Goal: Task Accomplishment & Management: Complete application form

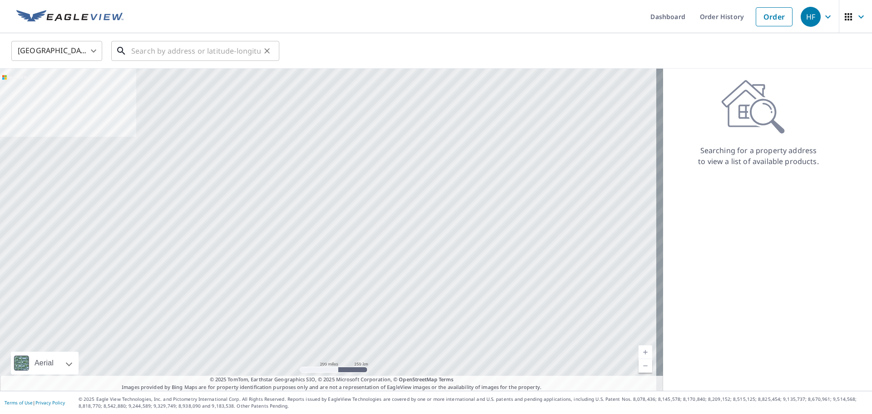
click at [163, 46] on input "text" at bounding box center [195, 50] width 129 height 25
paste input "[STREET_ADDRESS]"
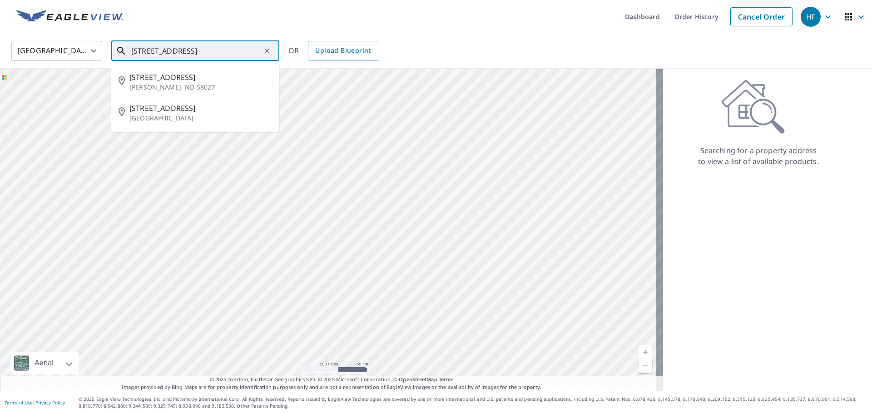
click at [205, 49] on input "[STREET_ADDRESS]" at bounding box center [195, 50] width 129 height 25
paste input "[GEOGRAPHIC_DATA]"
type input "[STREET_ADDRESS]"
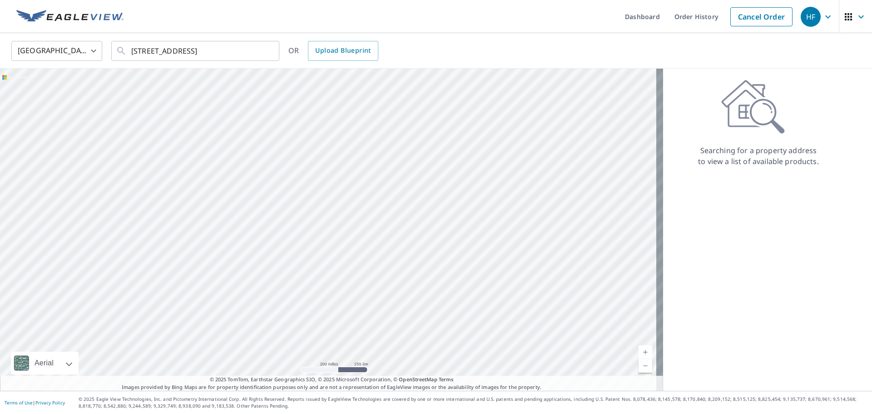
scroll to position [0, 0]
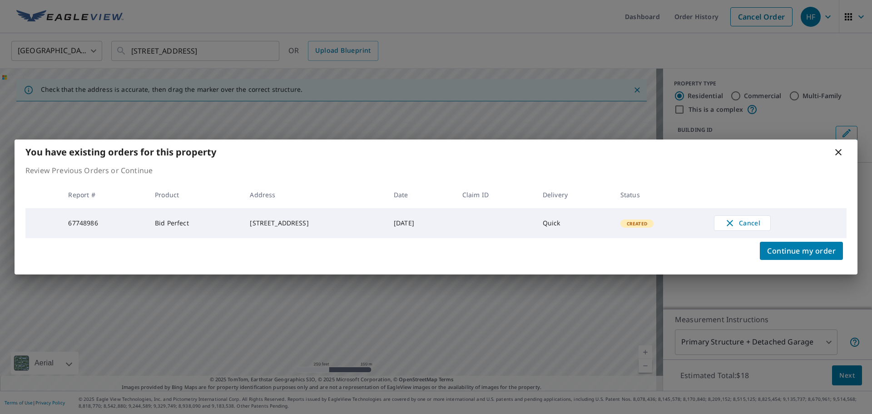
click at [835, 366] on div "You have existing orders for this property Review Previous Orders or Continue R…" at bounding box center [436, 207] width 872 height 414
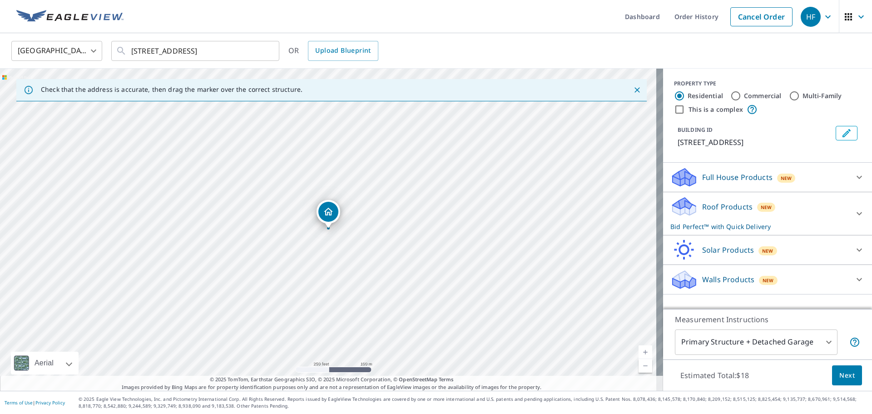
click at [839, 370] on span "Next" at bounding box center [846, 375] width 15 height 11
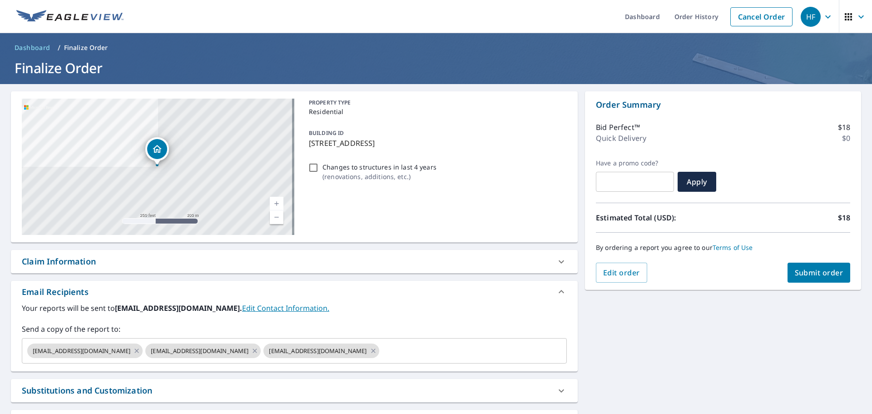
click at [812, 273] on span "Submit order" at bounding box center [818, 272] width 49 height 10
checkbox input "true"
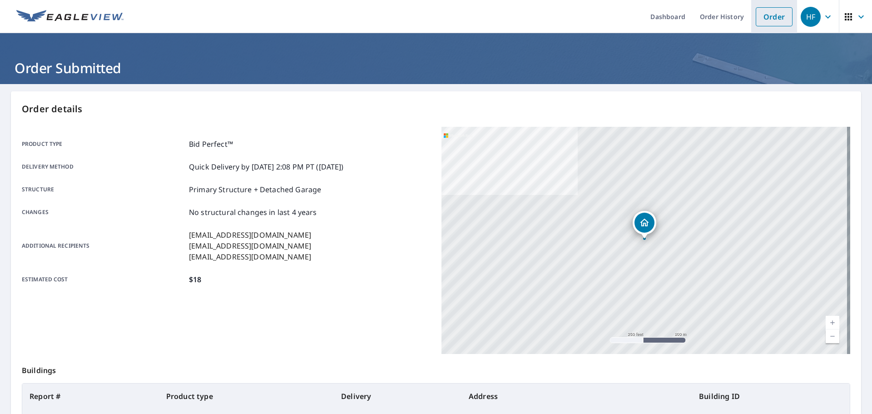
click at [780, 12] on link "Order" at bounding box center [773, 16] width 37 height 19
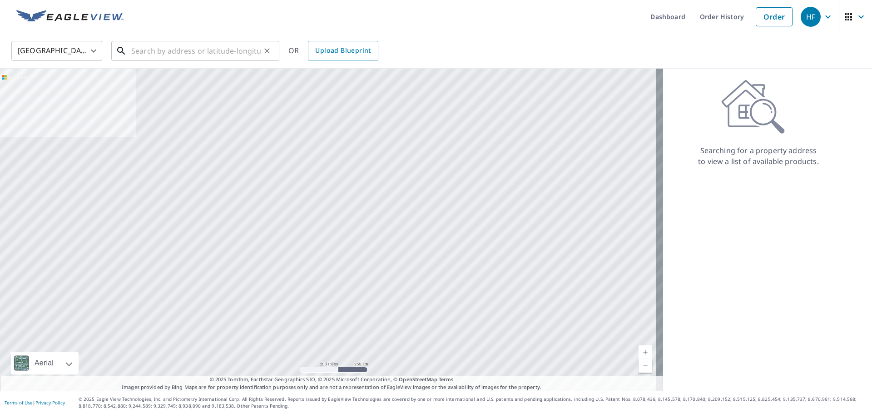
click at [175, 59] on input "text" at bounding box center [195, 50] width 129 height 25
paste input "[STREET_ADDRESS]"
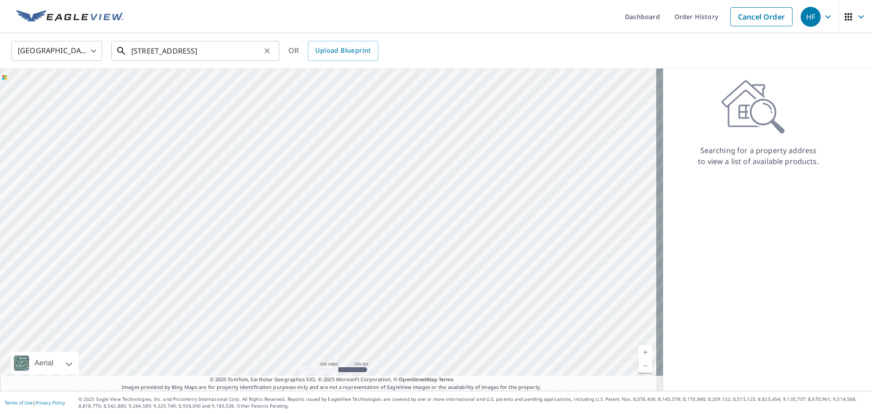
click at [196, 48] on input "[STREET_ADDRESS]" at bounding box center [195, 50] width 129 height 25
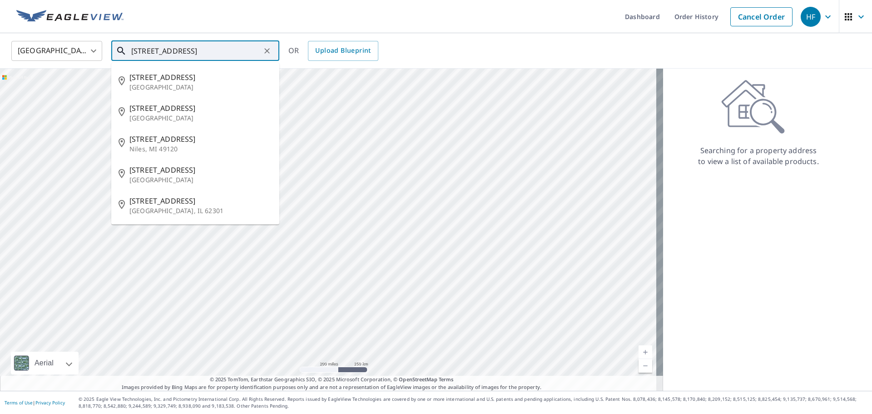
paste input "[GEOGRAPHIC_DATA]"
type input "[STREET_ADDRESS]"
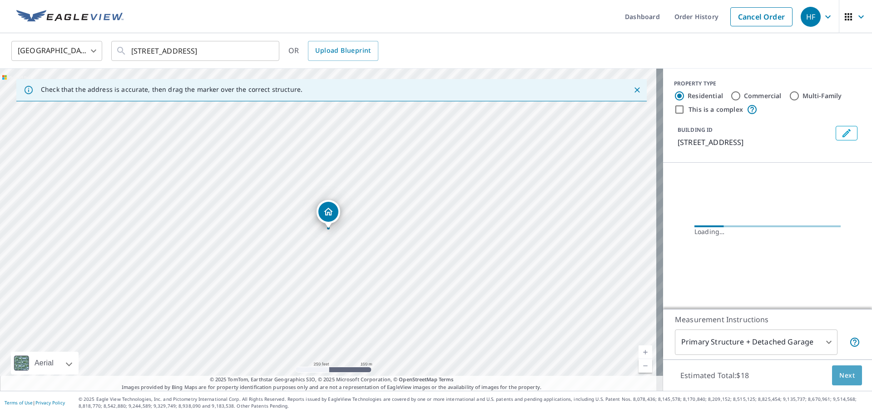
click at [839, 371] on span "Next" at bounding box center [846, 375] width 15 height 11
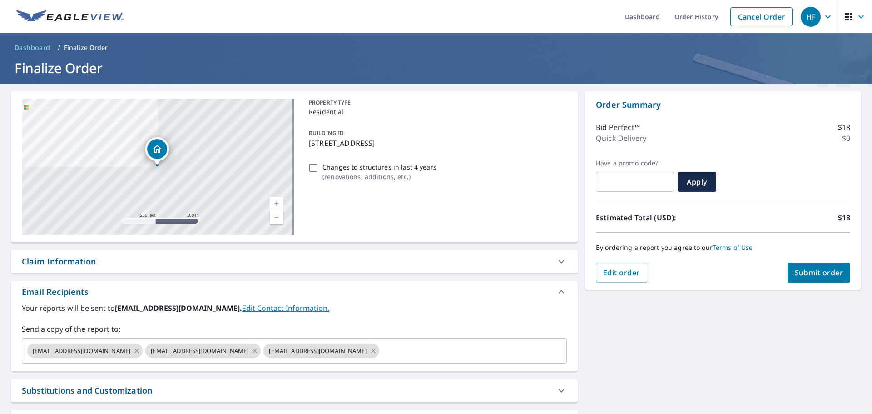
click at [823, 272] on span "Submit order" at bounding box center [818, 272] width 49 height 10
checkbox input "true"
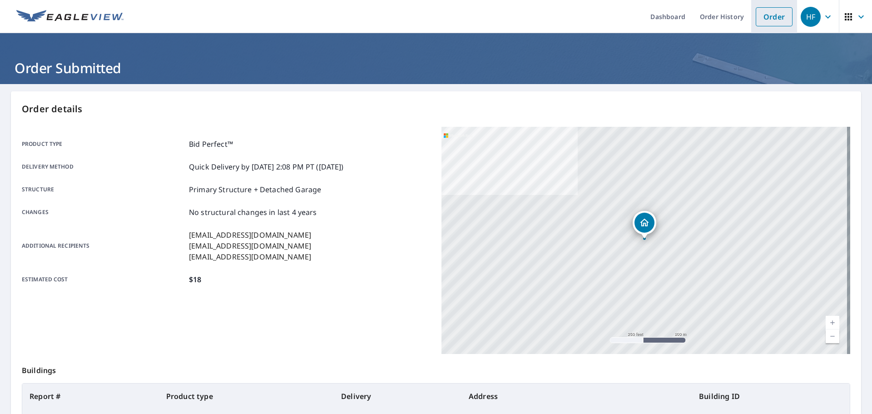
click at [765, 18] on link "Order" at bounding box center [773, 16] width 37 height 19
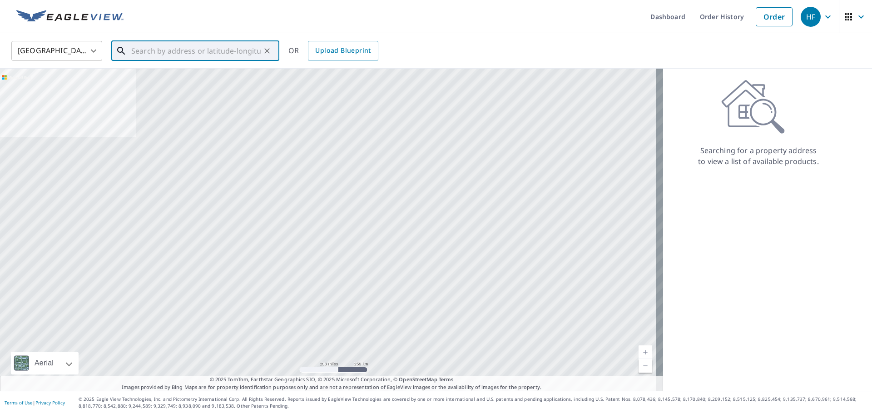
click at [207, 60] on input "text" at bounding box center [195, 50] width 129 height 25
paste input "11 [PERSON_NAME] Dr"
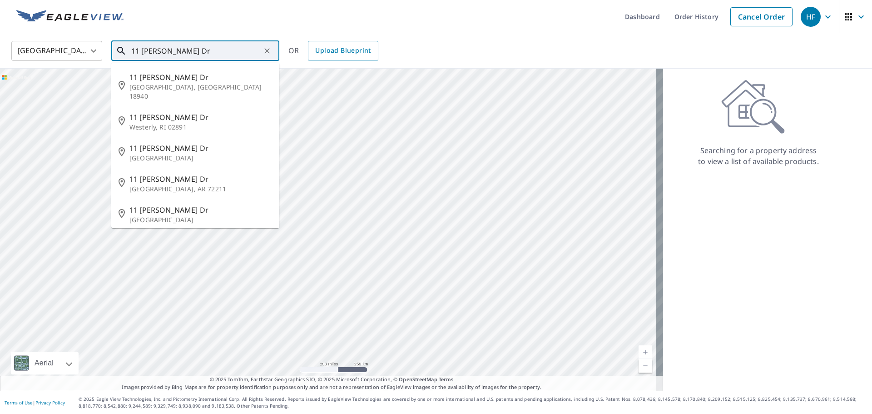
click at [212, 53] on input "11 [PERSON_NAME] Dr" at bounding box center [195, 50] width 129 height 25
paste input "[GEOGRAPHIC_DATA]"
type input "[STREET_ADDRESS][PERSON_NAME]"
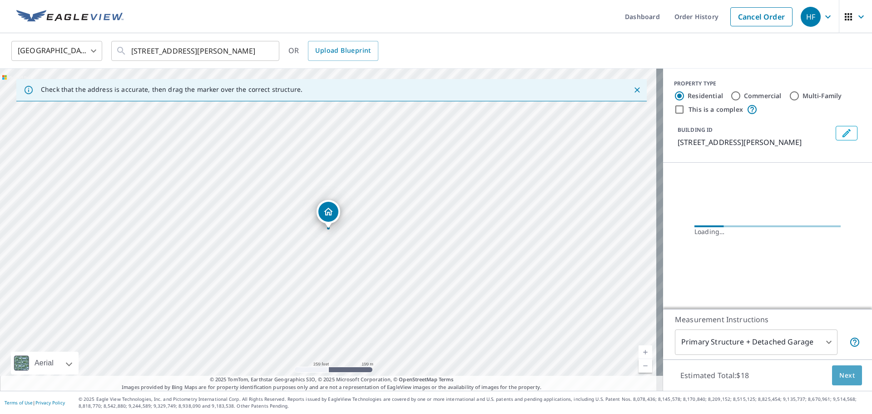
click at [846, 376] on span "Next" at bounding box center [846, 375] width 15 height 11
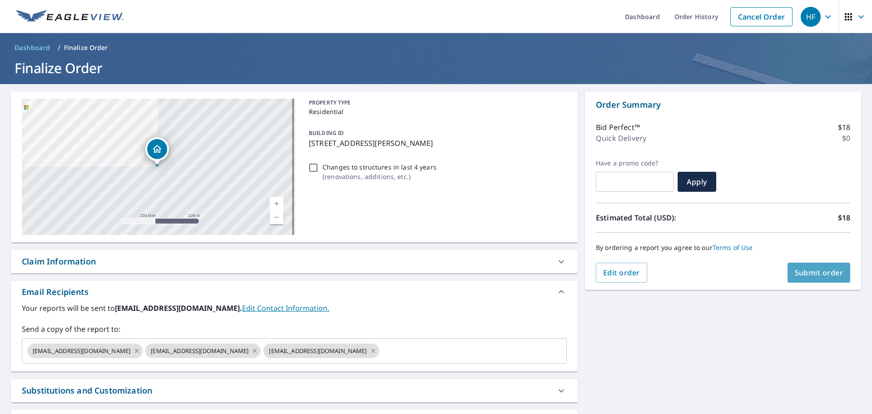
click at [829, 274] on span "Submit order" at bounding box center [818, 272] width 49 height 10
checkbox input "true"
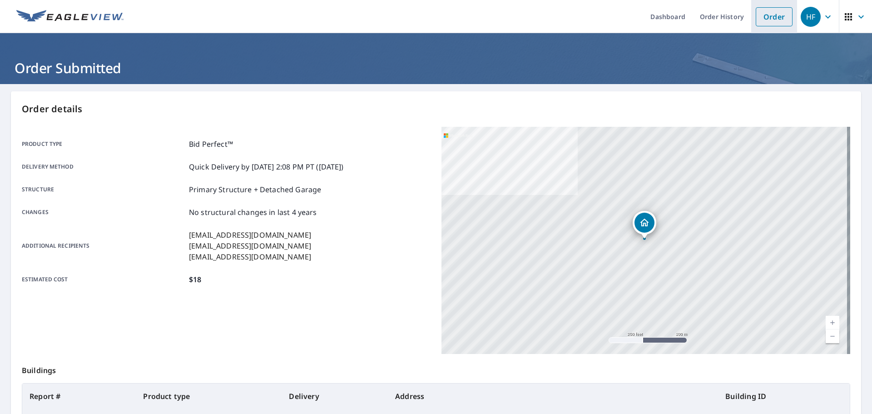
click at [767, 17] on link "Order" at bounding box center [773, 16] width 37 height 19
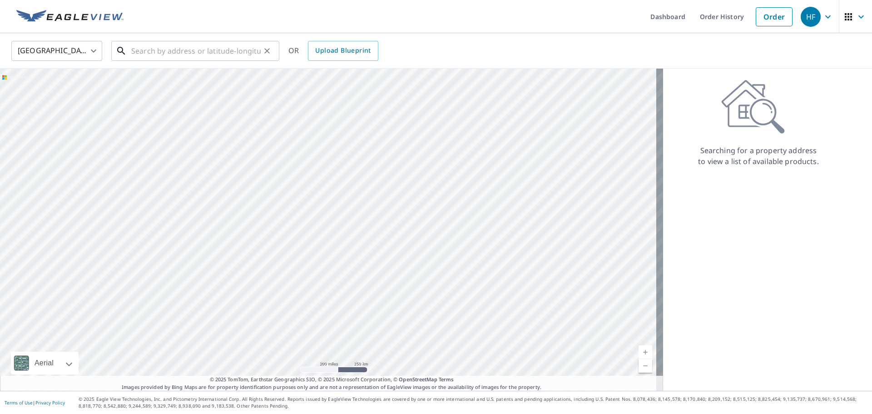
click at [151, 54] on input "text" at bounding box center [195, 50] width 129 height 25
paste input "942 Sandlebury Ct"
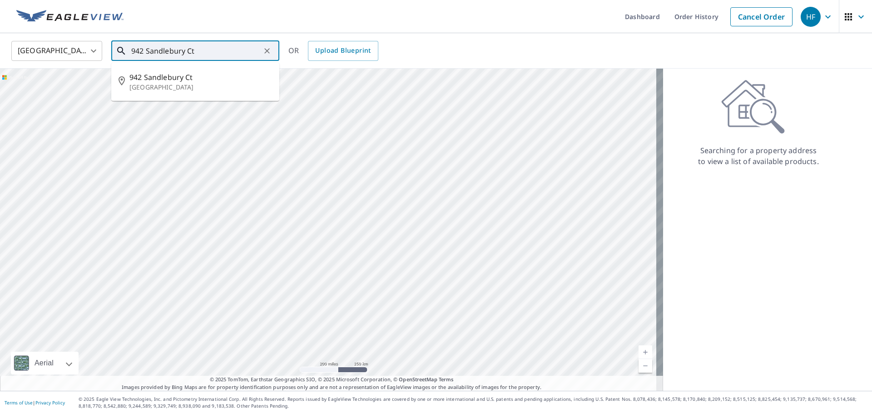
click at [210, 53] on input "942 Sandlebury Ct" at bounding box center [195, 50] width 129 height 25
paste input "[GEOGRAPHIC_DATA]"
type input "[STREET_ADDRESS]"
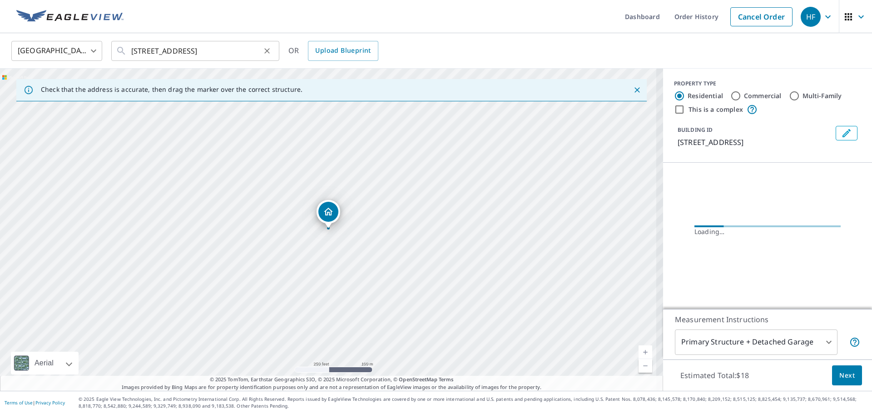
scroll to position [0, 0]
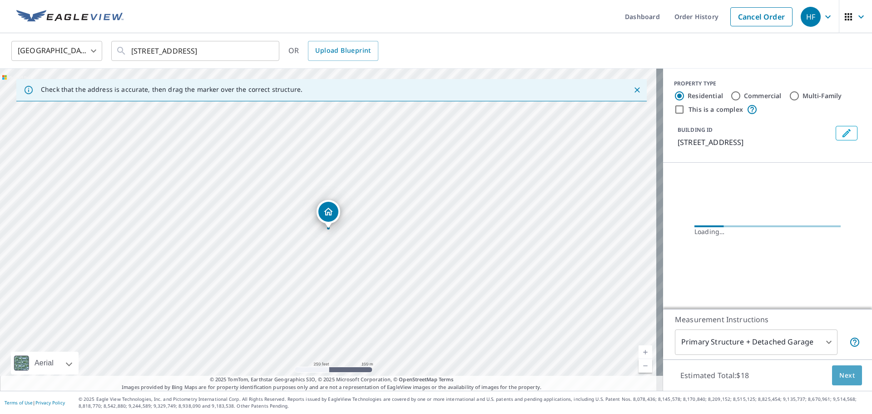
click at [850, 368] on button "Next" at bounding box center [847, 375] width 30 height 20
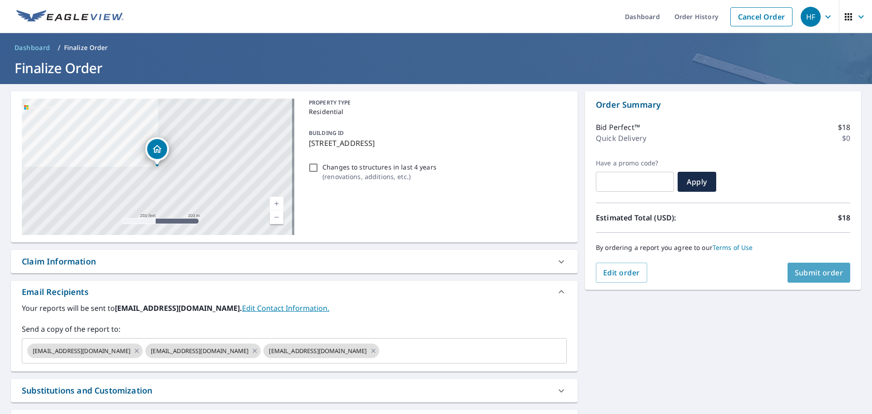
click at [797, 281] on button "Submit order" at bounding box center [818, 272] width 63 height 20
checkbox input "true"
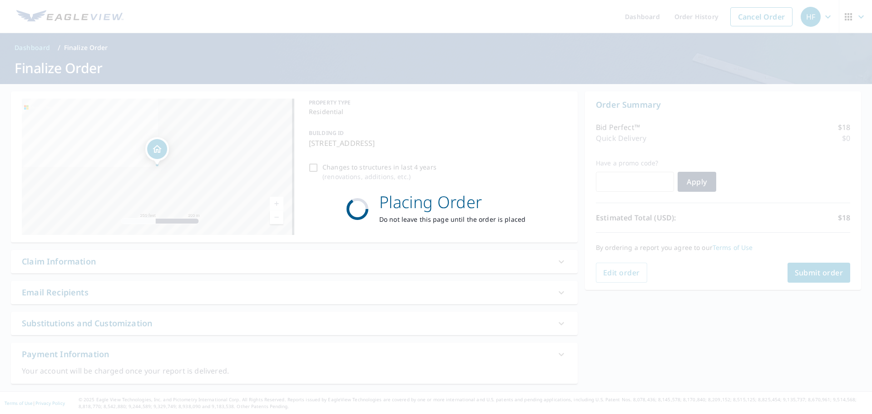
click at [800, 276] on div "Placing Order Do not leave this page until the order is placed" at bounding box center [436, 207] width 872 height 414
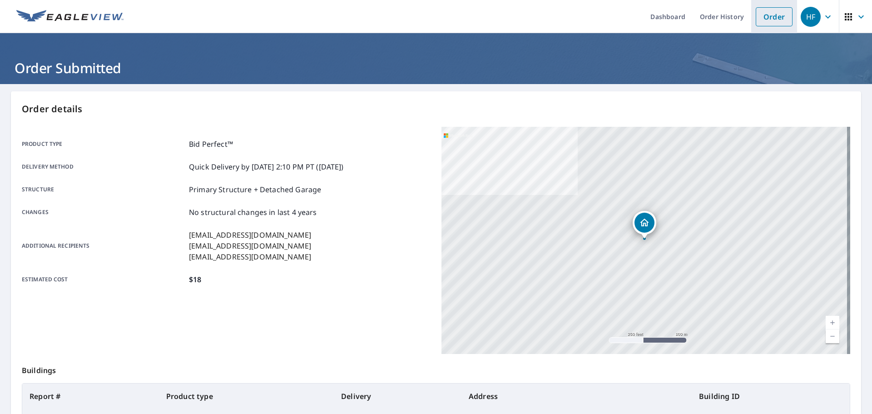
click at [756, 20] on link "Order" at bounding box center [773, 16] width 37 height 19
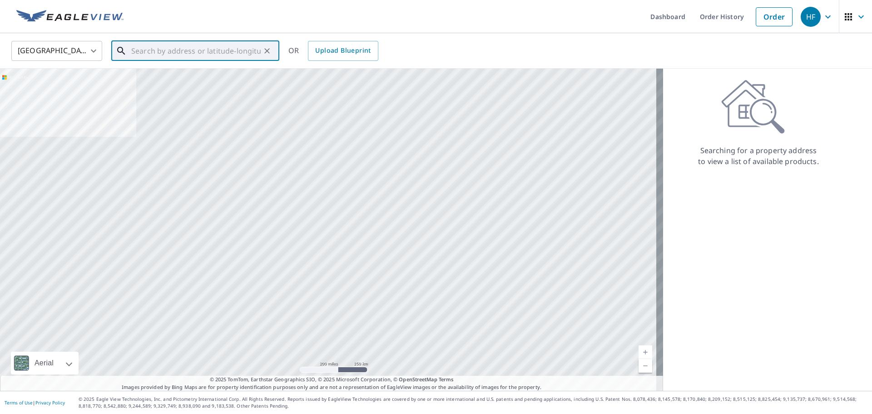
click at [186, 48] on input "text" at bounding box center [195, 50] width 129 height 25
paste input "[STREET_ADDRESS]"
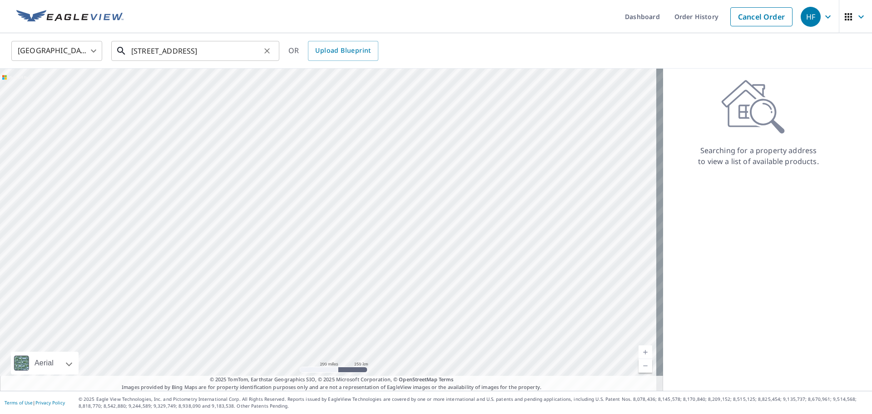
click at [228, 47] on input "[STREET_ADDRESS]" at bounding box center [195, 50] width 129 height 25
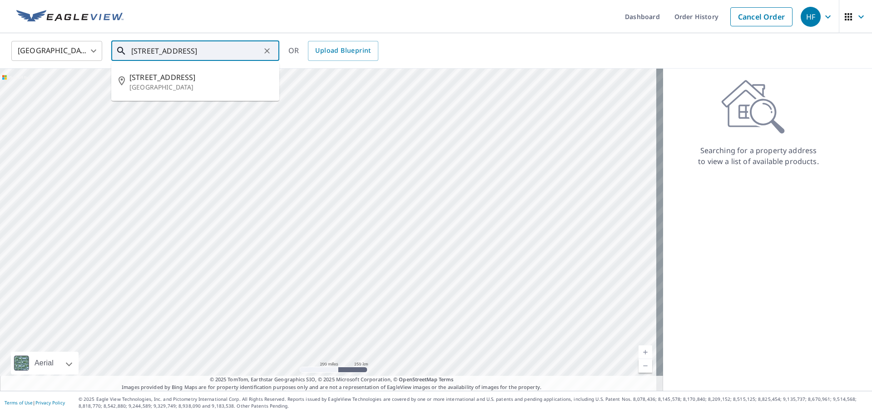
paste input "[GEOGRAPHIC_DATA]"
type input "[STREET_ADDRESS]"
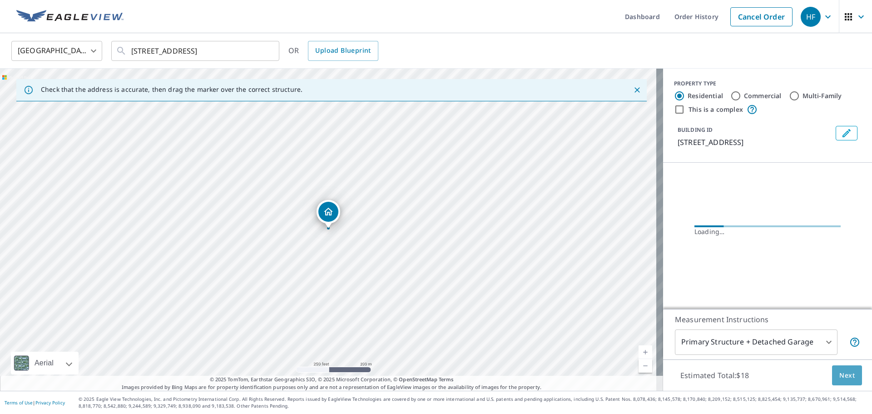
click at [840, 376] on span "Next" at bounding box center [846, 375] width 15 height 11
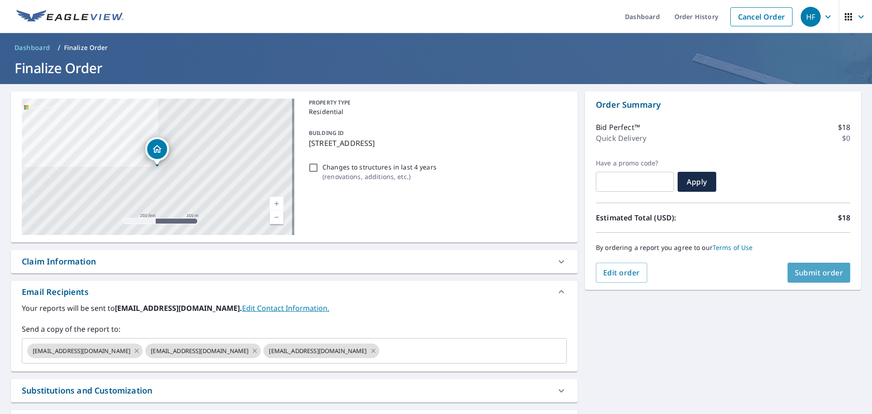
click at [806, 269] on span "Submit order" at bounding box center [818, 272] width 49 height 10
checkbox input "true"
